Goal: Task Accomplishment & Management: Use online tool/utility

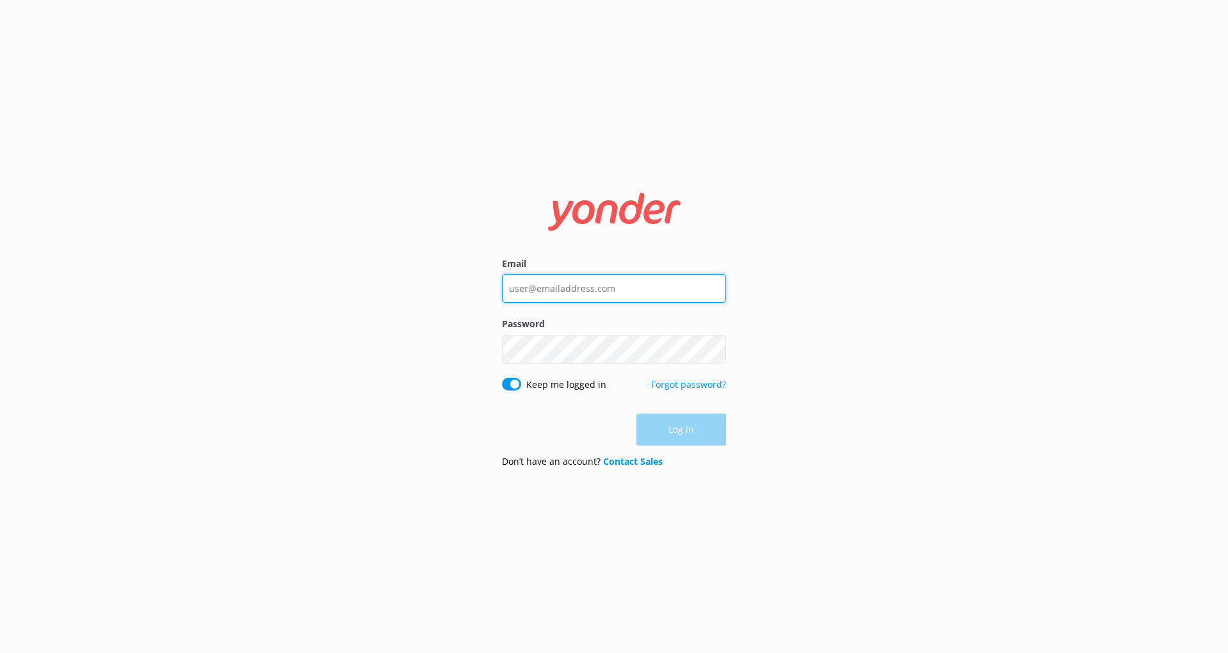
type input "[EMAIL_ADDRESS][DOMAIN_NAME]"
click at [704, 430] on div "Log in" at bounding box center [614, 430] width 224 height 32
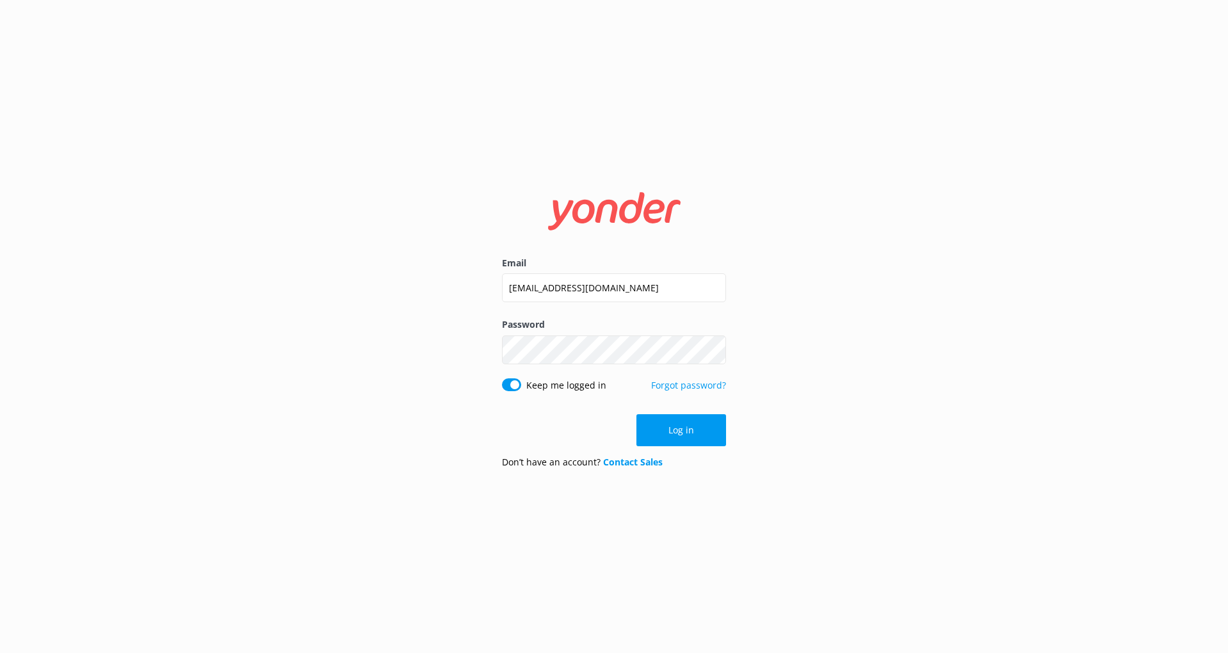
click at [704, 426] on button "Log in" at bounding box center [682, 430] width 90 height 32
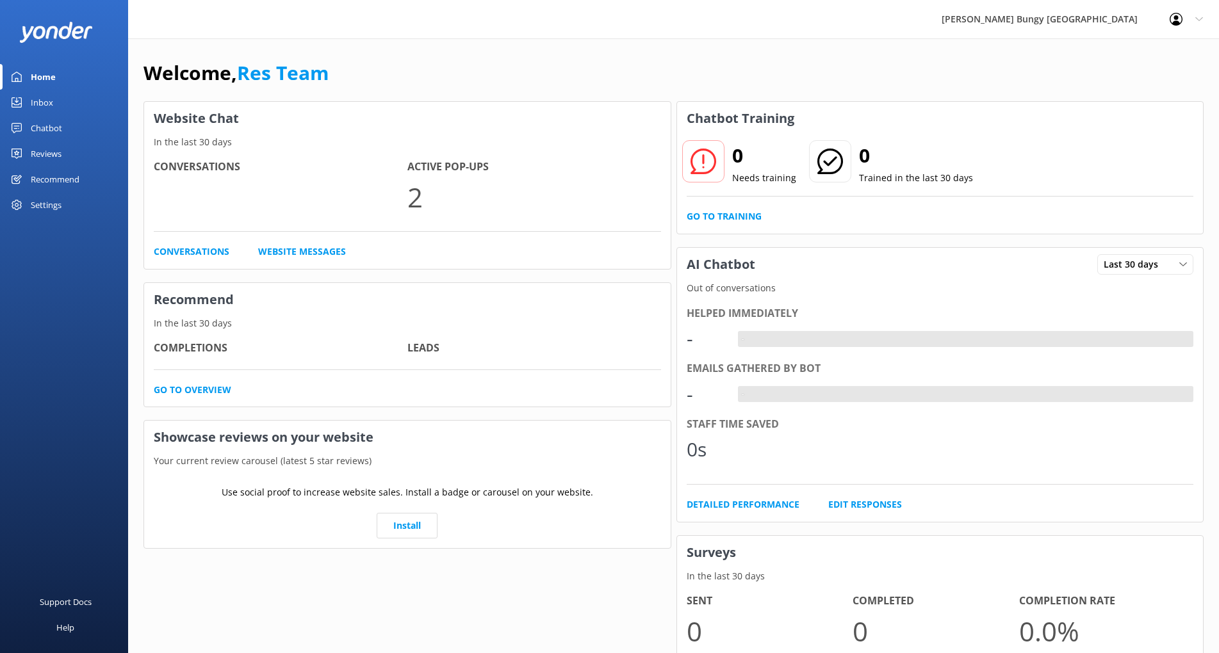
click at [49, 136] on div "Chatbot" at bounding box center [46, 128] width 31 height 26
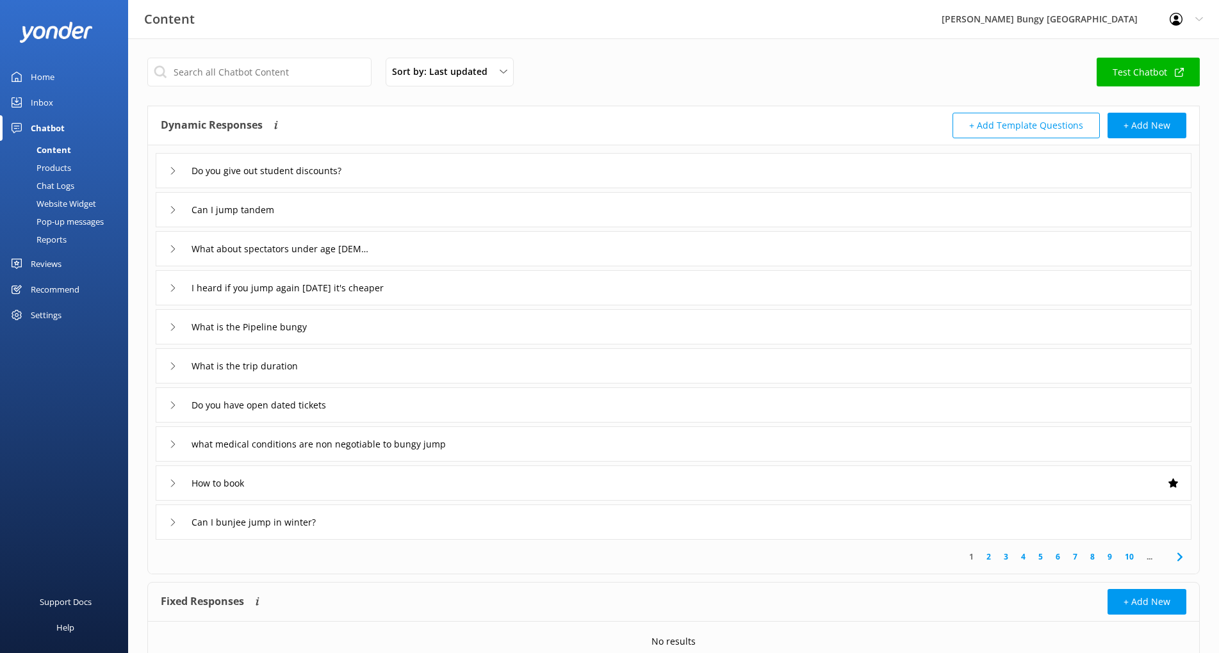
click at [39, 106] on div "Inbox" at bounding box center [42, 103] width 22 height 26
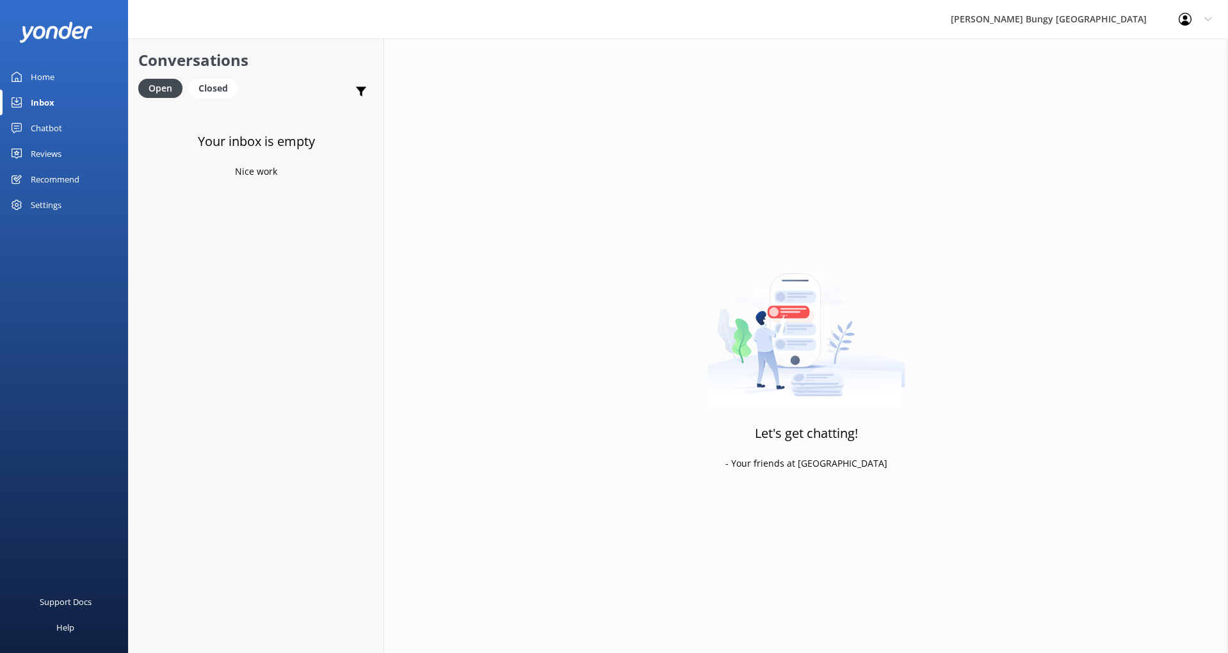
click at [40, 127] on div "Chatbot" at bounding box center [46, 128] width 31 height 26
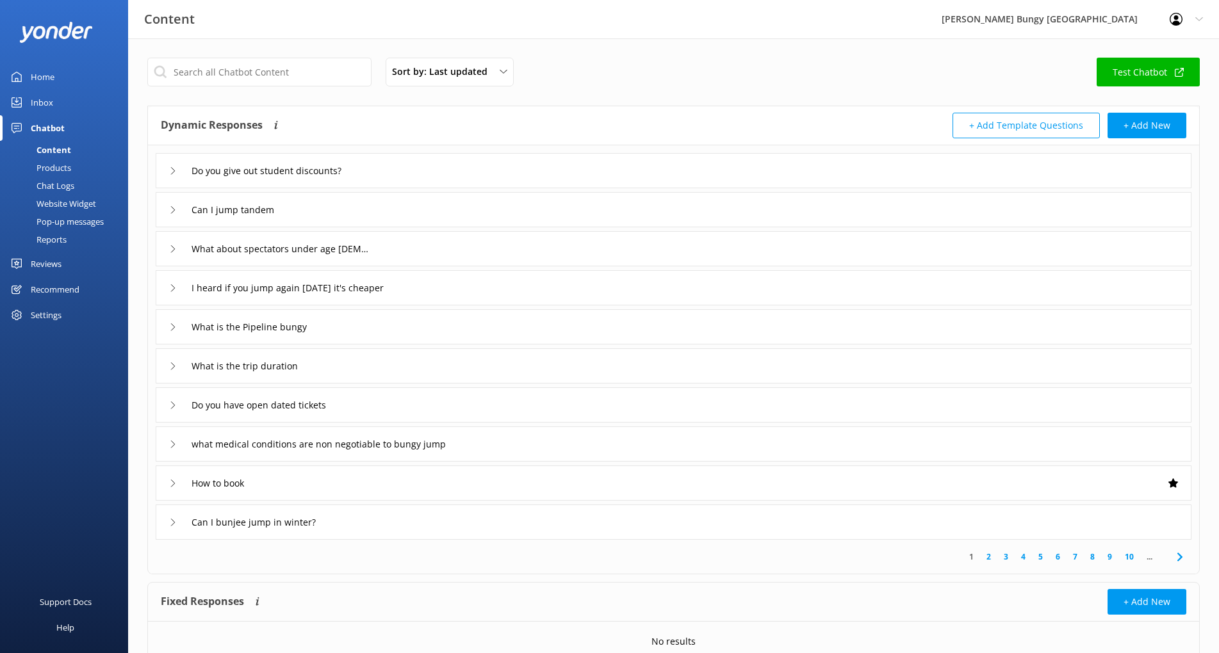
click at [58, 169] on div "Products" at bounding box center [39, 168] width 63 height 18
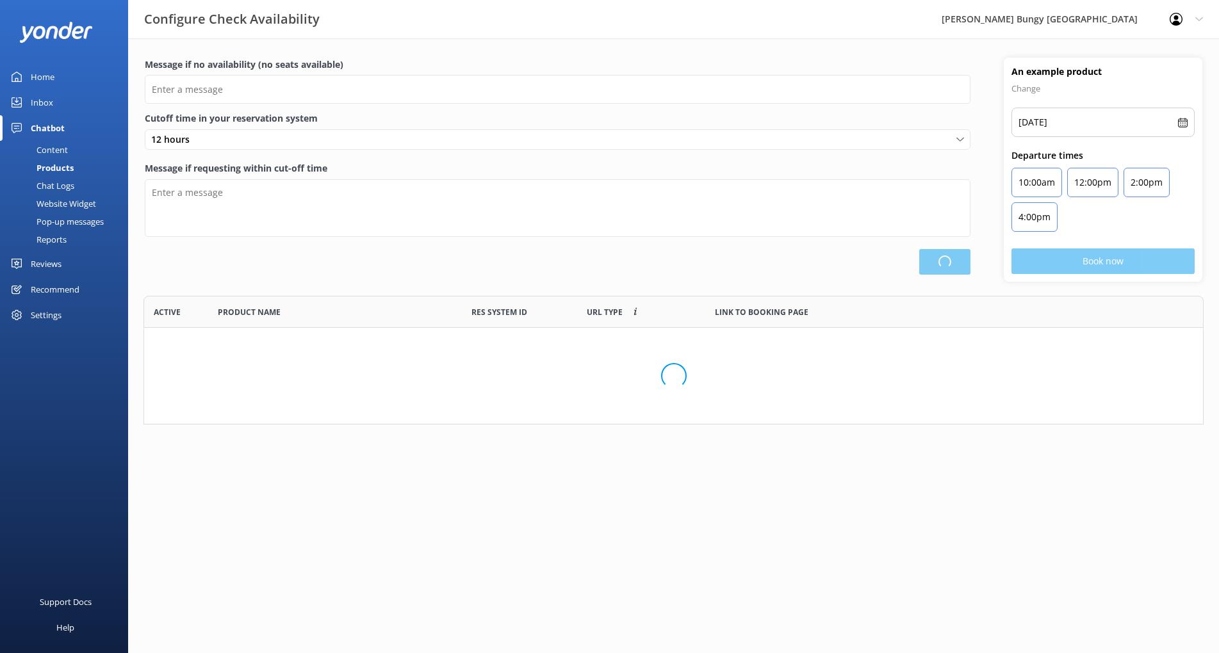
type input "There are no seats available, please check an alternative day"
type textarea "Our online booking system closes {hours} prior to departure. Please contact us …"
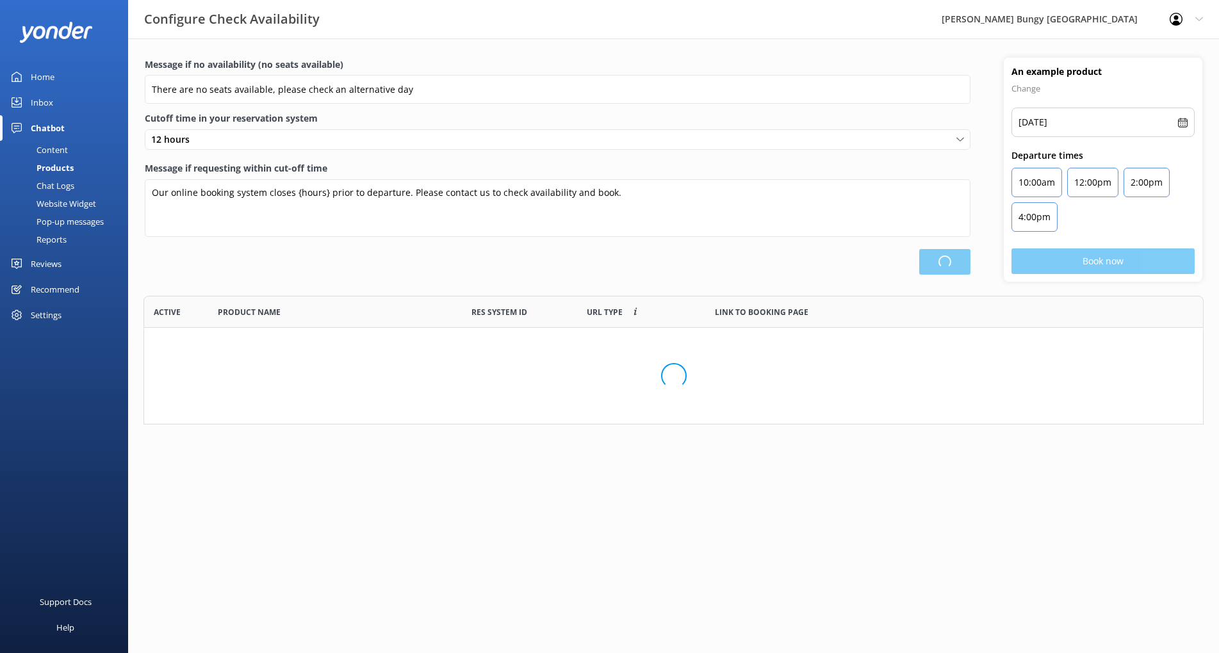
scroll to position [375, 1049]
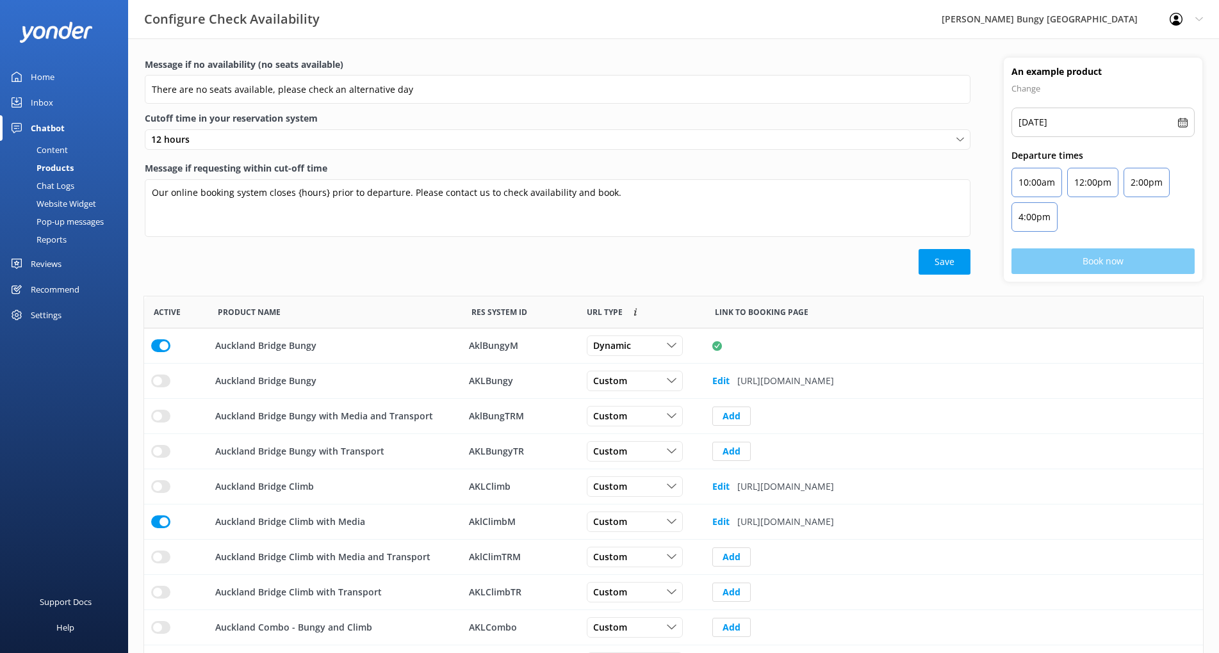
click at [57, 146] on div "Content" at bounding box center [38, 150] width 60 height 18
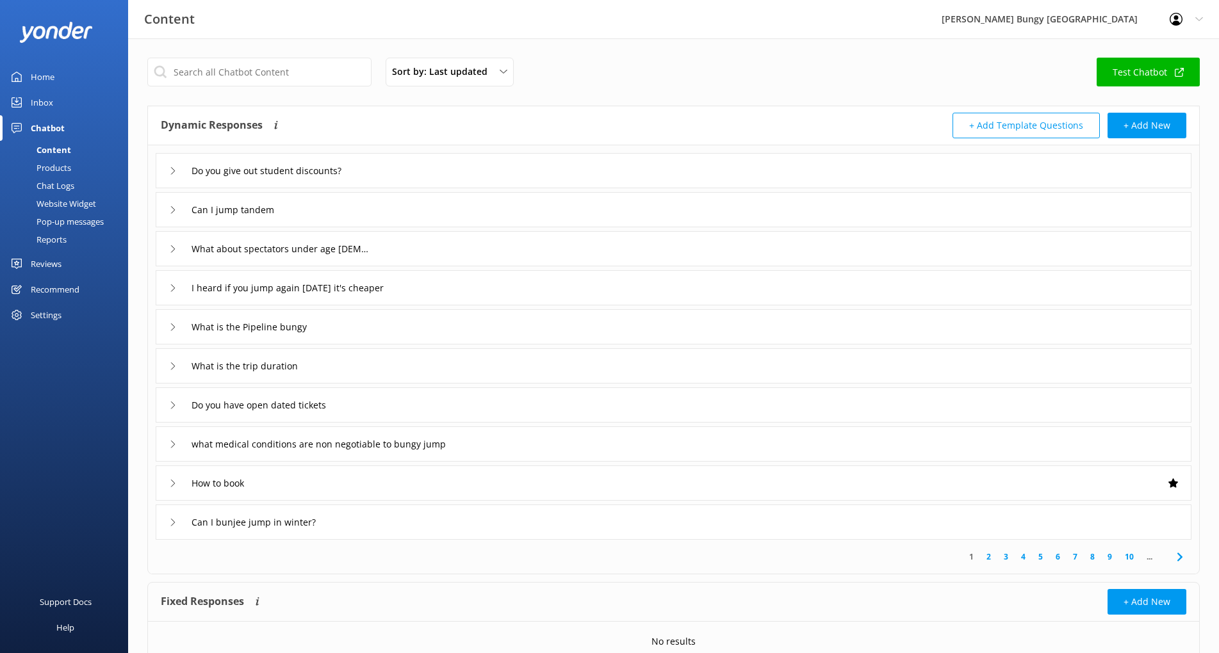
click at [64, 186] on div "Chat Logs" at bounding box center [41, 186] width 67 height 18
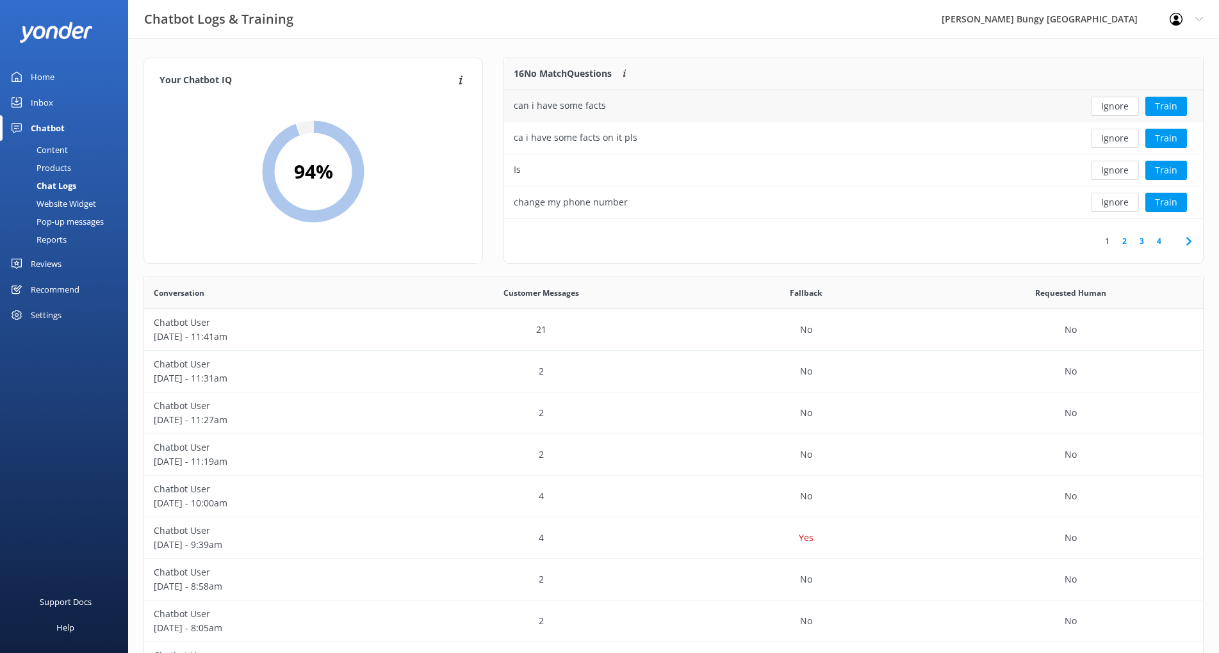
click at [557, 97] on div "can i have some facts" at bounding box center [782, 106] width 556 height 32
